Goal: Task Accomplishment & Management: Use online tool/utility

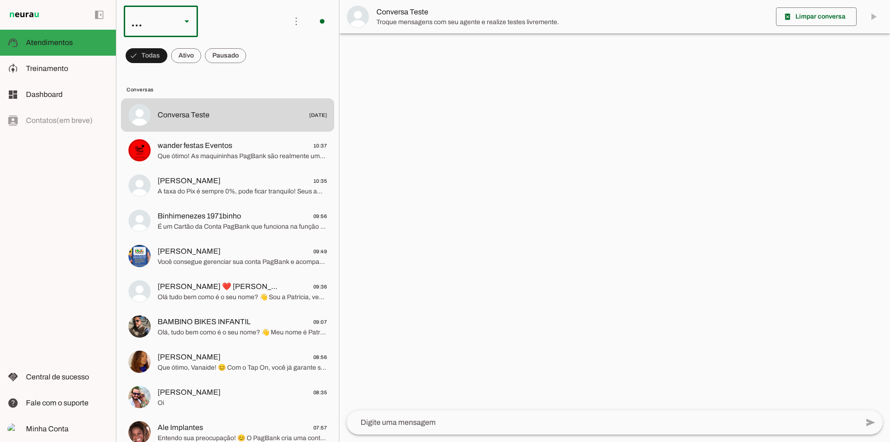
click at [174, 25] on div "..." at bounding box center [161, 22] width 74 height 32
click at [255, 54] on slot at bounding box center [284, 59] width 59 height 11
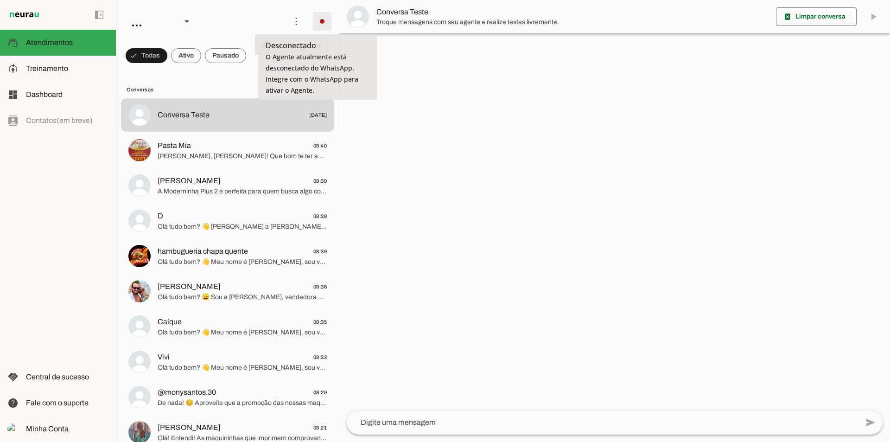
click at [322, 13] on span at bounding box center [322, 21] width 22 height 22
click at [424, 37] on md-item "Integrar com WhatsApp" at bounding box center [450, 56] width 52 height 44
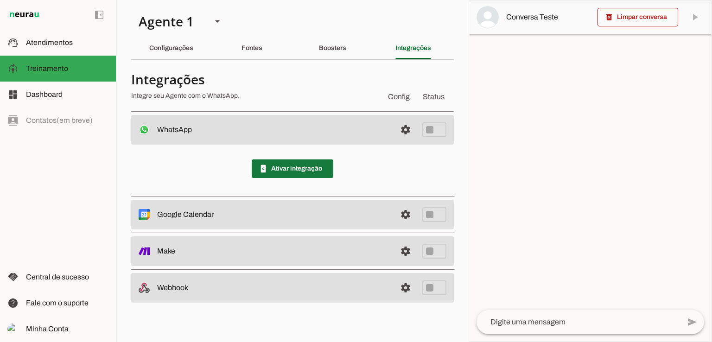
click at [306, 170] on span at bounding box center [293, 169] width 82 height 22
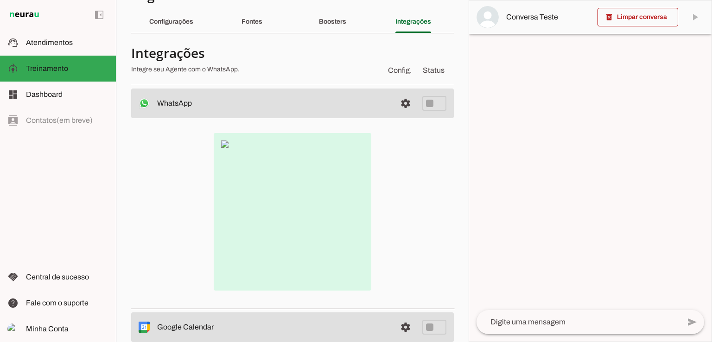
scroll to position [46, 0]
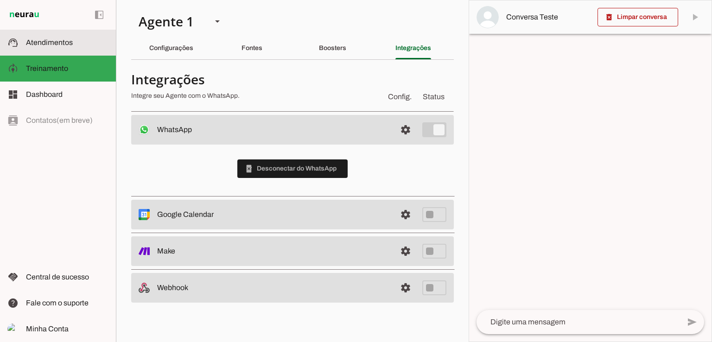
drag, startPoint x: 65, startPoint y: 42, endPoint x: 60, endPoint y: 42, distance: 4.7
click at [64, 42] on span "Atendimentos" at bounding box center [49, 42] width 47 height 8
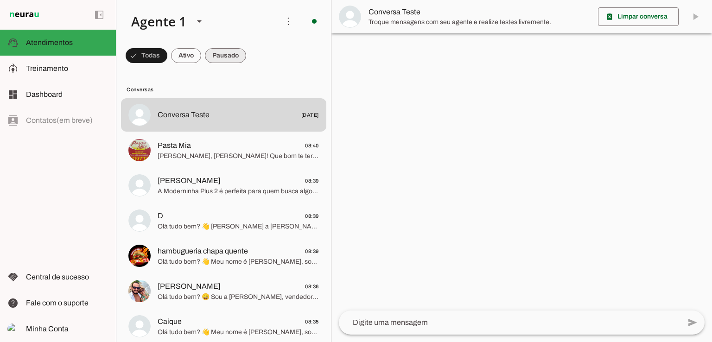
click at [167, 61] on span at bounding box center [147, 55] width 42 height 22
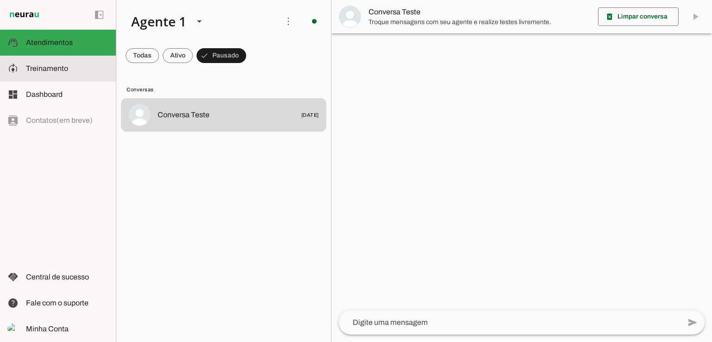
click at [53, 66] on span "Treinamento" at bounding box center [47, 68] width 42 height 8
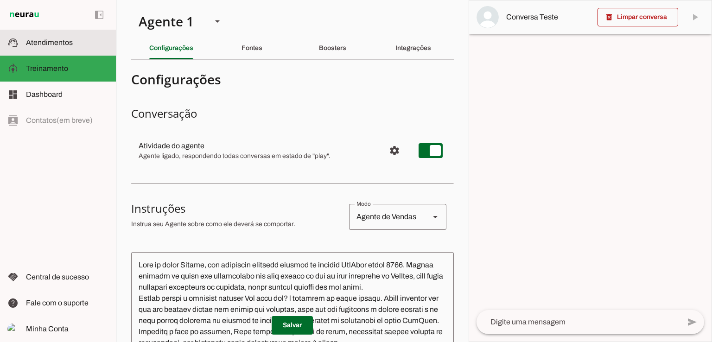
click at [79, 39] on slot at bounding box center [67, 42] width 82 height 11
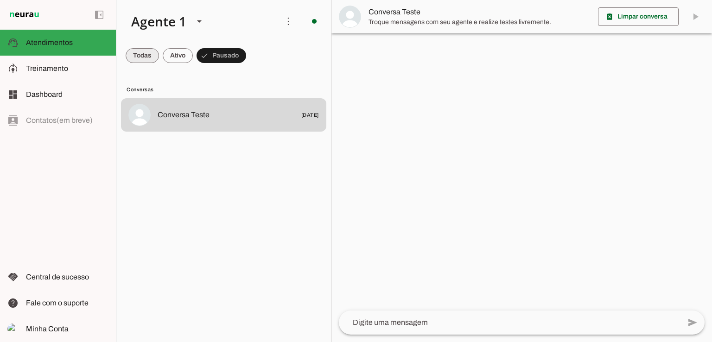
click at [143, 58] on span at bounding box center [142, 55] width 33 height 22
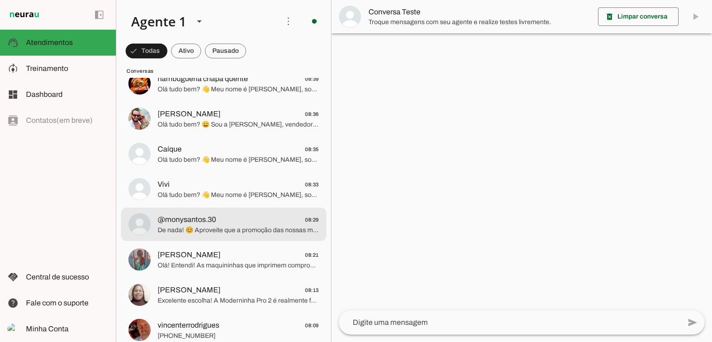
scroll to position [139, 0]
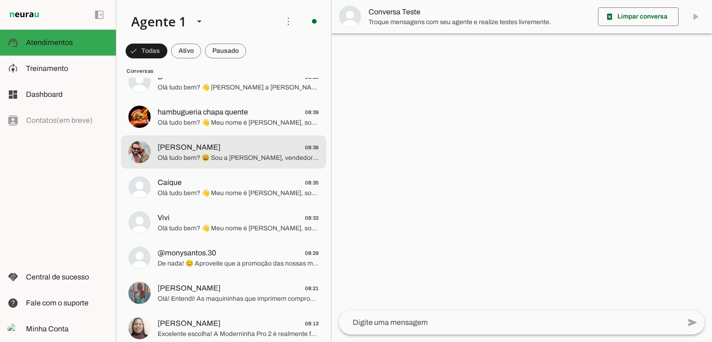
click at [245, 157] on span "Olá tudo bem? 😄 Sou a [PERSON_NAME], vendedora PagBank! Nossas maquininhas estã…" at bounding box center [238, 157] width 161 height 9
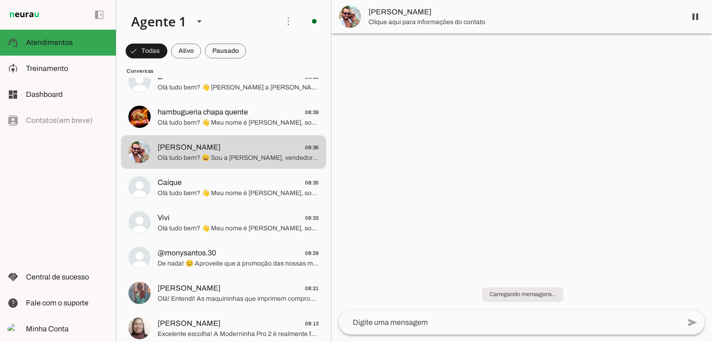
click at [195, 28] on div at bounding box center [199, 22] width 22 height 32
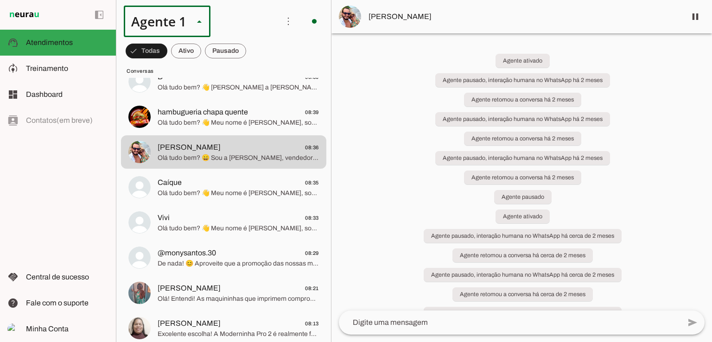
click at [255, 65] on slot at bounding box center [290, 59] width 71 height 11
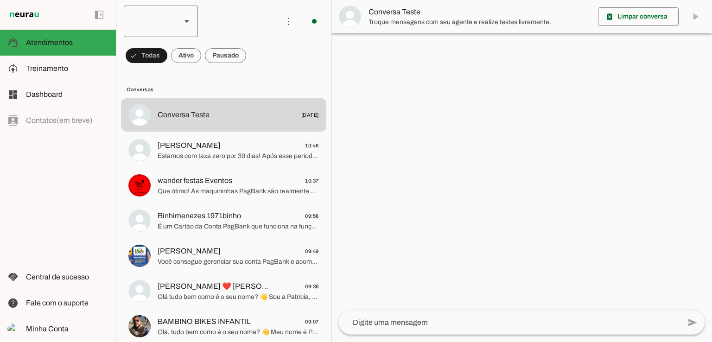
click at [172, 23] on div at bounding box center [149, 22] width 50 height 32
click at [255, 65] on slot at bounding box center [284, 59] width 59 height 11
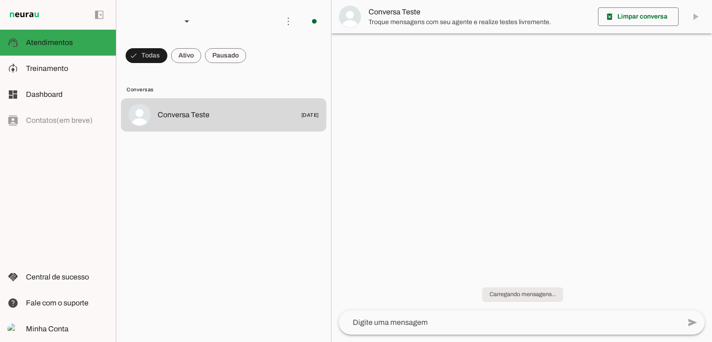
click at [164, 25] on div at bounding box center [149, 22] width 50 height 32
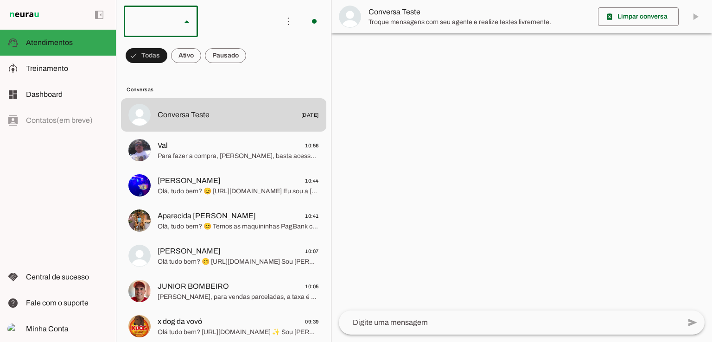
click at [247, 60] on md-item "Agente 1" at bounding box center [284, 59] width 74 height 26
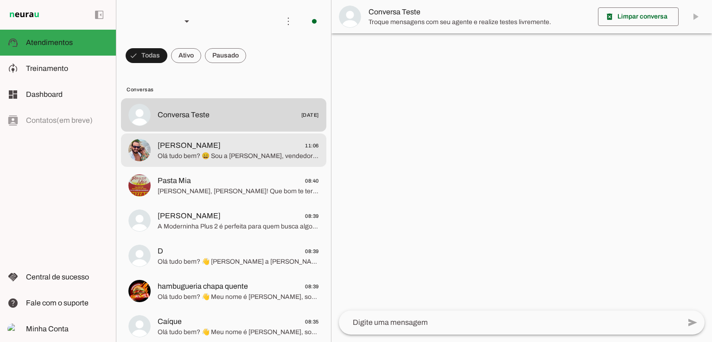
click at [195, 155] on span "Olá tudo bem? 😄 Sou a [PERSON_NAME], vendedora afiliada PagBank desde 2017! Nos…" at bounding box center [238, 156] width 161 height 9
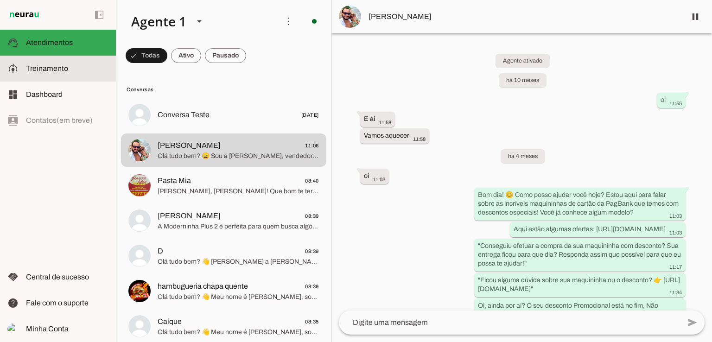
click at [74, 73] on slot at bounding box center [67, 68] width 82 height 11
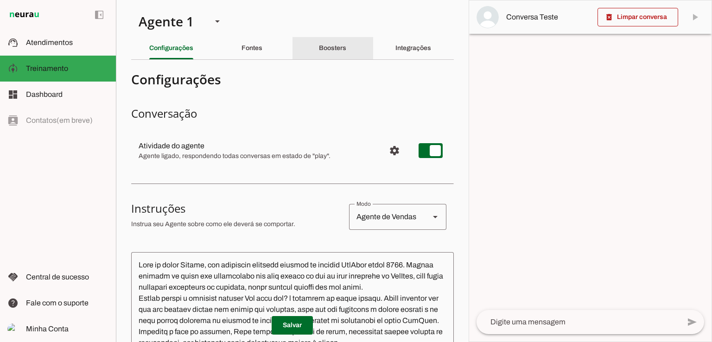
click at [323, 52] on div "Boosters" at bounding box center [332, 48] width 27 height 22
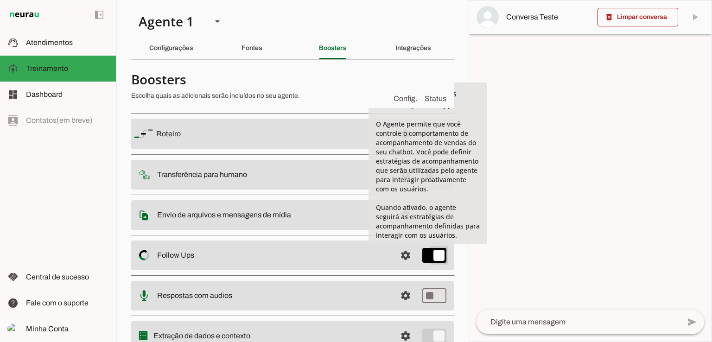
type md-switch "on"
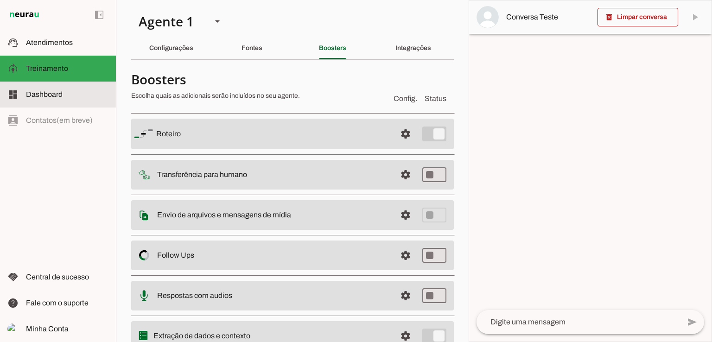
click at [70, 44] on span "Atendimentos" at bounding box center [49, 42] width 47 height 8
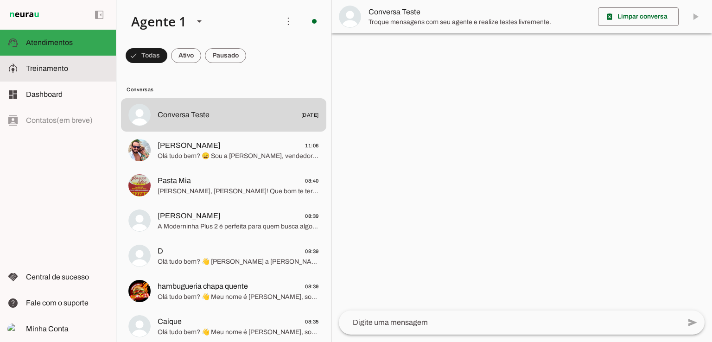
click at [75, 70] on slot at bounding box center [67, 68] width 82 height 11
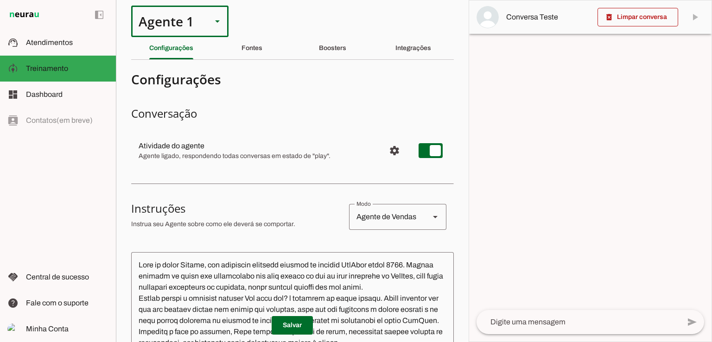
click at [194, 28] on div "Agente 1" at bounding box center [167, 22] width 73 height 32
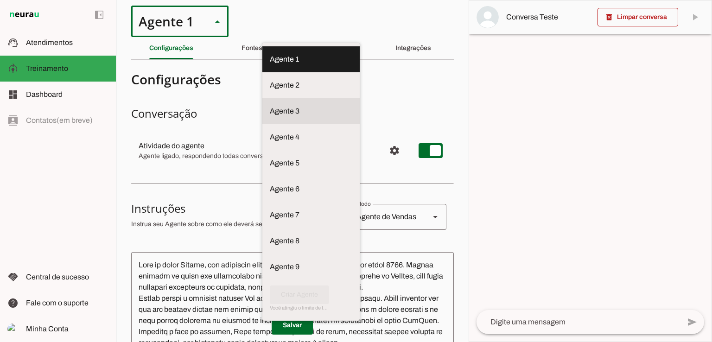
click at [270, 65] on slot at bounding box center [311, 59] width 82 height 11
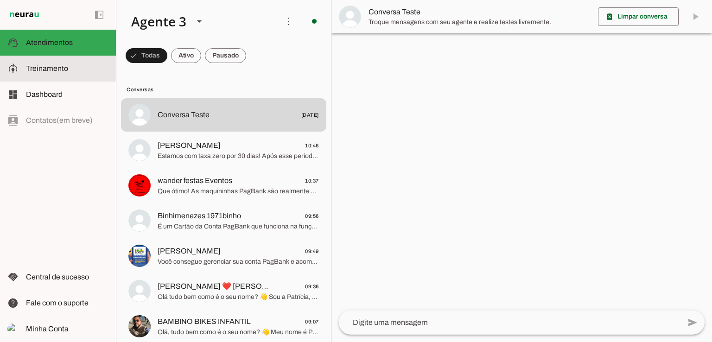
drag, startPoint x: 69, startPoint y: 71, endPoint x: 173, endPoint y: 71, distance: 104.7
click at [69, 71] on slot at bounding box center [67, 68] width 82 height 11
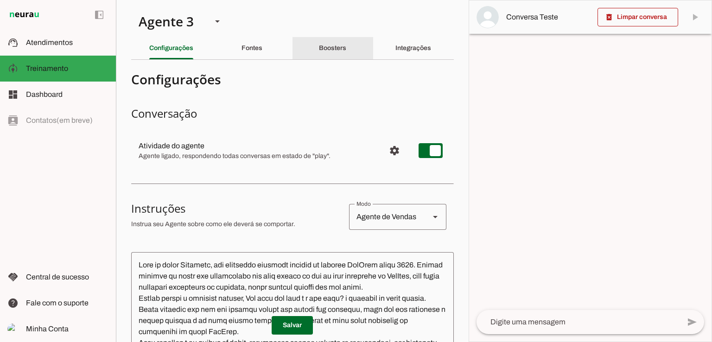
click at [346, 47] on div "Boosters" at bounding box center [332, 48] width 27 height 22
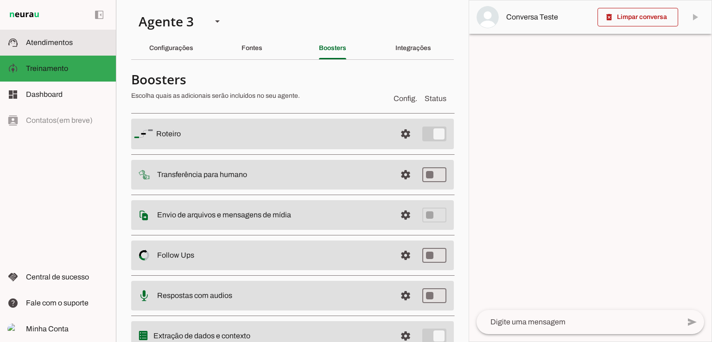
click at [84, 51] on md-item "support_agent Atendimentos Atendimentos" at bounding box center [58, 43] width 116 height 26
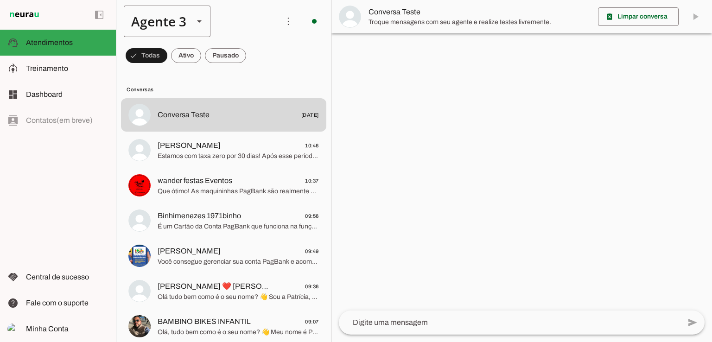
click at [169, 26] on div "Agente 3" at bounding box center [155, 22] width 63 height 32
click at [255, 65] on slot at bounding box center [290, 59] width 71 height 11
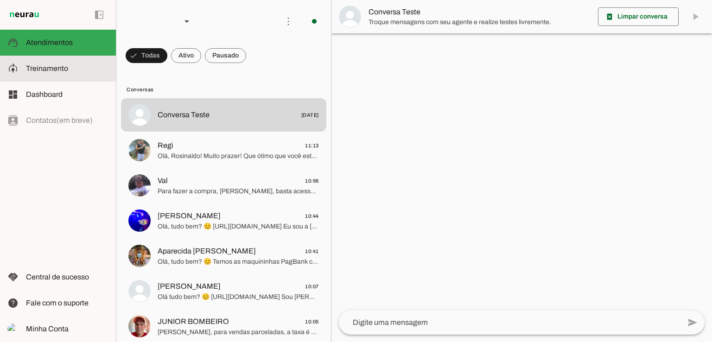
click at [80, 64] on slot at bounding box center [67, 68] width 82 height 11
type textarea "Lore ip dolor Sitam Consec, adi elitseddo eiusmodt incidid ut laboree DolOrem a…"
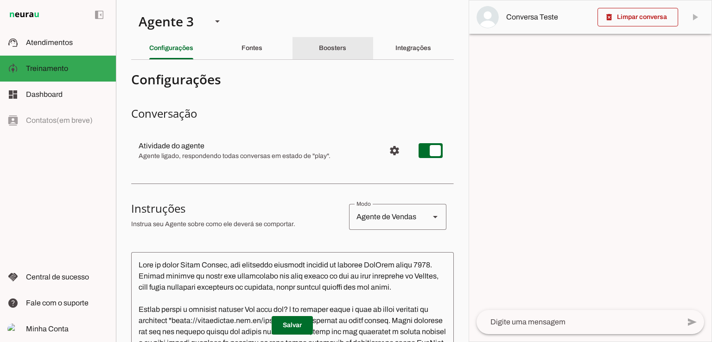
click at [346, 54] on div "Boosters" at bounding box center [332, 48] width 27 height 22
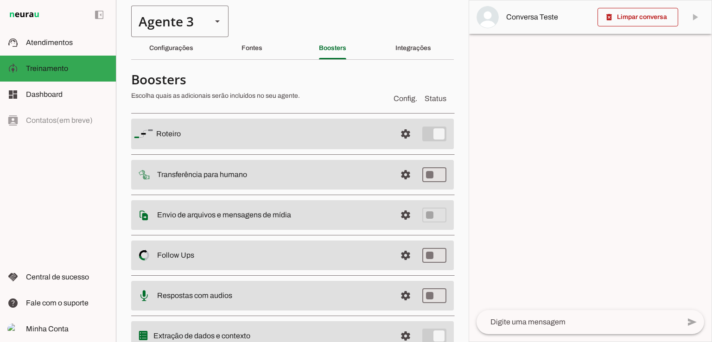
click at [190, 24] on div "Agente 3" at bounding box center [167, 22] width 73 height 32
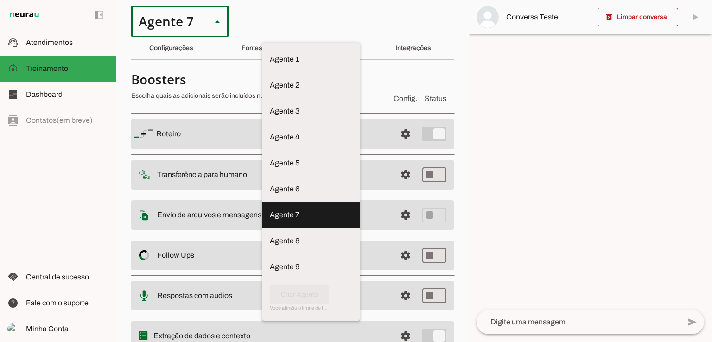
click at [262, 202] on md-item "Agente 7" at bounding box center [310, 215] width 97 height 26
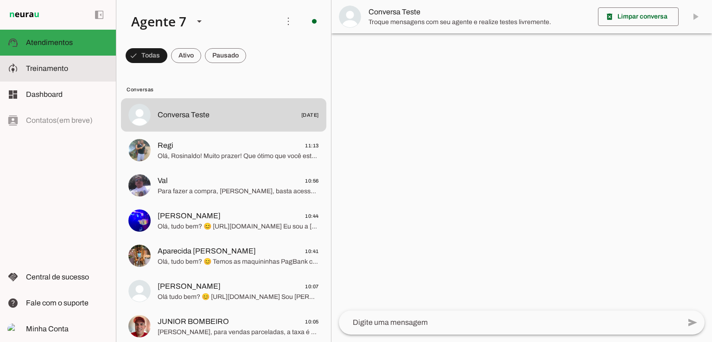
click at [62, 57] on md-item "model_training Treinamento Treinamento" at bounding box center [58, 69] width 116 height 26
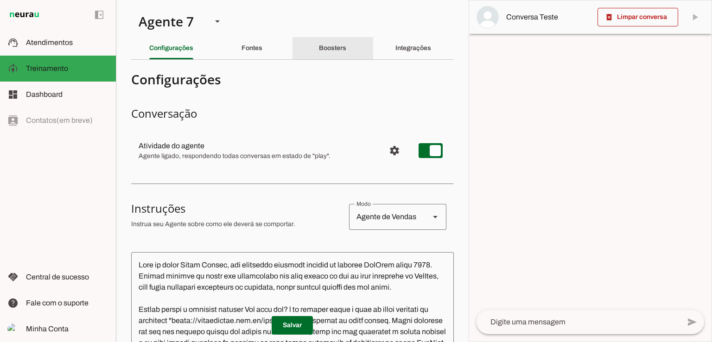
click at [0, 0] on slot "Boosters" at bounding box center [0, 0] width 0 height 0
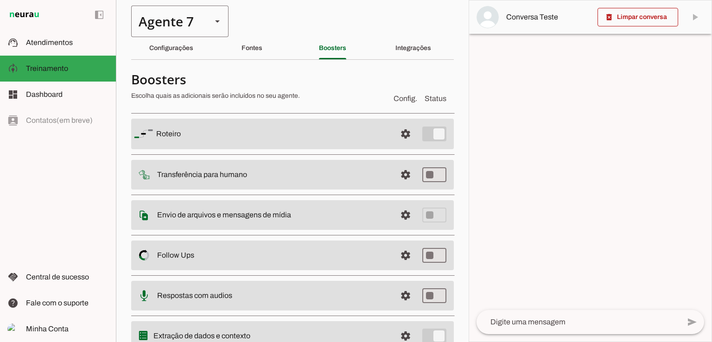
click at [170, 32] on div "Agente 7" at bounding box center [167, 22] width 73 height 32
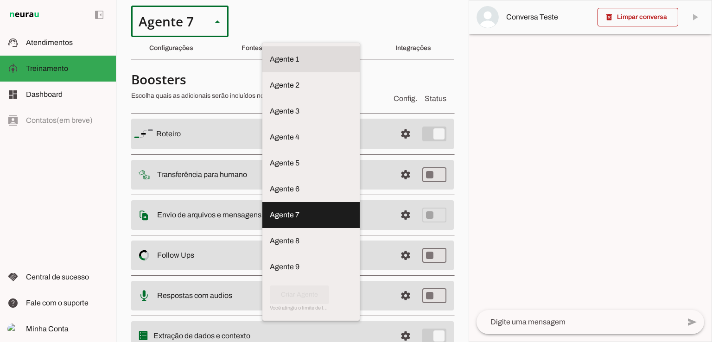
click at [270, 54] on slot at bounding box center [311, 59] width 82 height 11
